Goal: Transaction & Acquisition: Purchase product/service

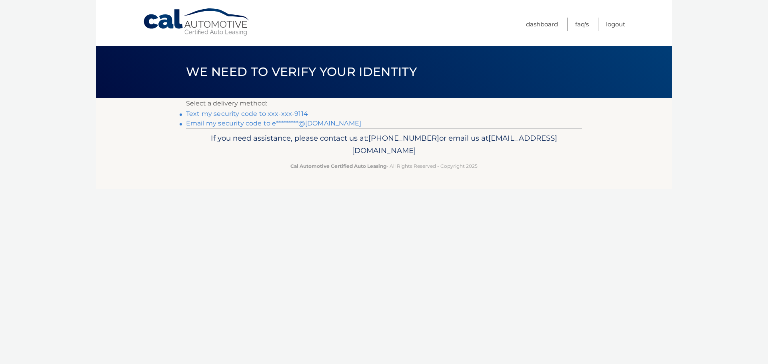
click at [300, 114] on link "Text my security code to xxx-xxx-9114" at bounding box center [247, 114] width 122 height 8
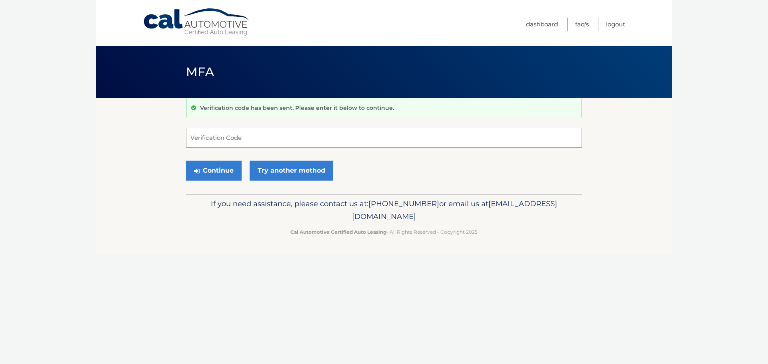
click at [268, 140] on input "Verification Code" at bounding box center [384, 138] width 396 height 20
type input "836853"
click at [228, 169] on button "Continue" at bounding box center [214, 171] width 56 height 20
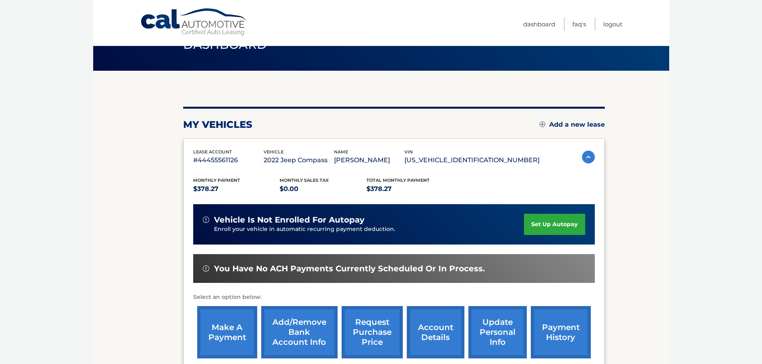
scroll to position [80, 0]
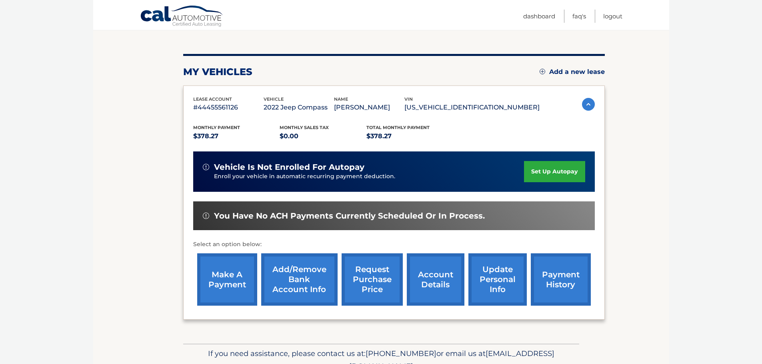
click at [232, 271] on link "make a payment" at bounding box center [227, 280] width 60 height 52
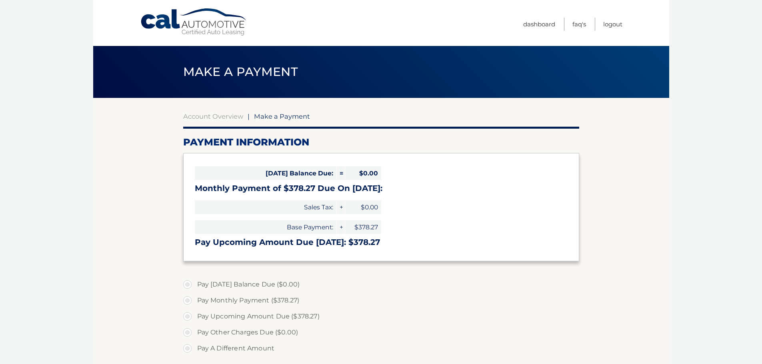
select select "YzY3NzIyMTItMmNmOS00MTgxLWIxZGUtYzg4MWNkZWRhNjYw"
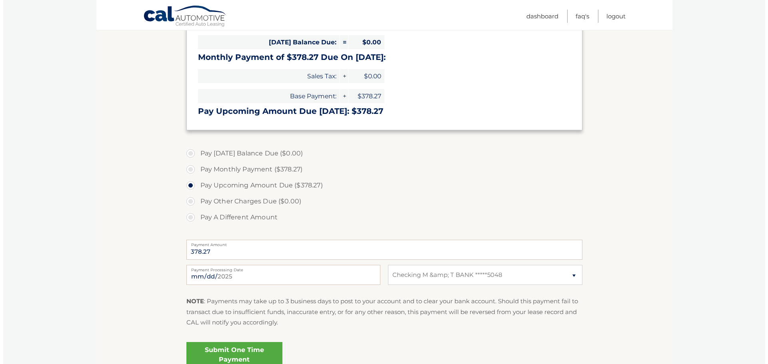
scroll to position [160, 0]
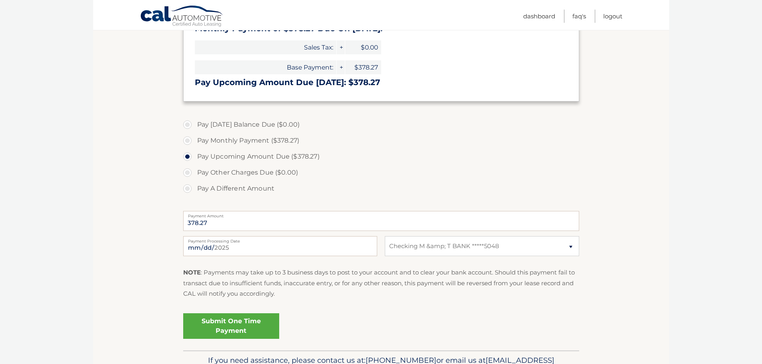
click at [228, 322] on link "Submit One Time Payment" at bounding box center [231, 327] width 96 height 26
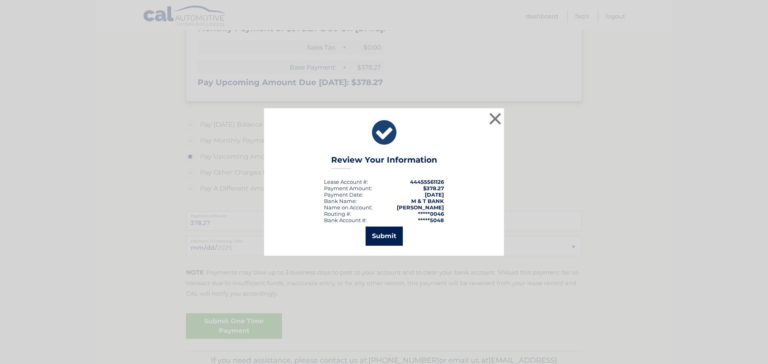
click at [388, 238] on button "Submit" at bounding box center [384, 236] width 37 height 19
